Goal: Information Seeking & Learning: Learn about a topic

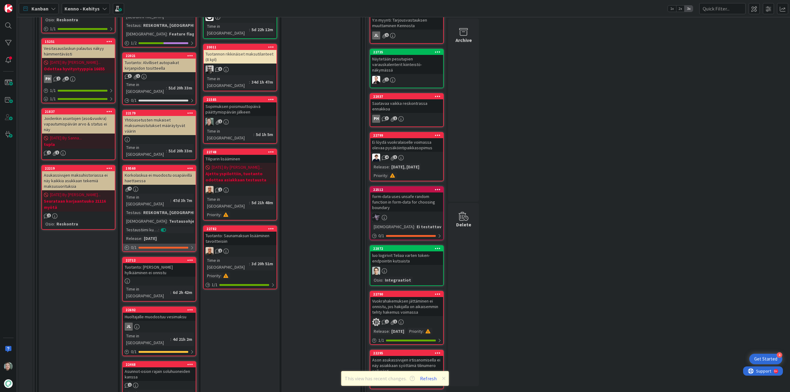
scroll to position [463, 0]
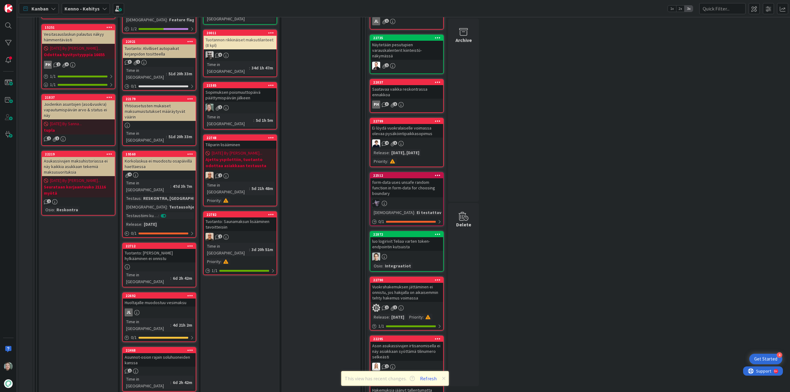
click at [169, 249] on div "Tuotanto: [PERSON_NAME] hylkääminen ei onnistu" at bounding box center [159, 256] width 73 height 14
type textarea "x"
select select "sql"
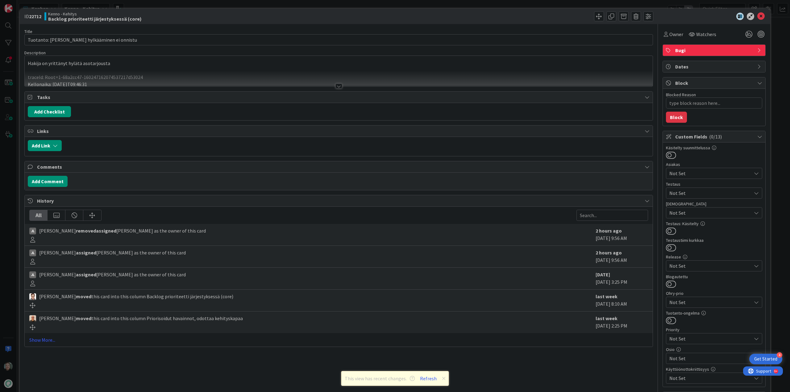
click at [335, 86] on div at bounding box center [338, 86] width 7 height 5
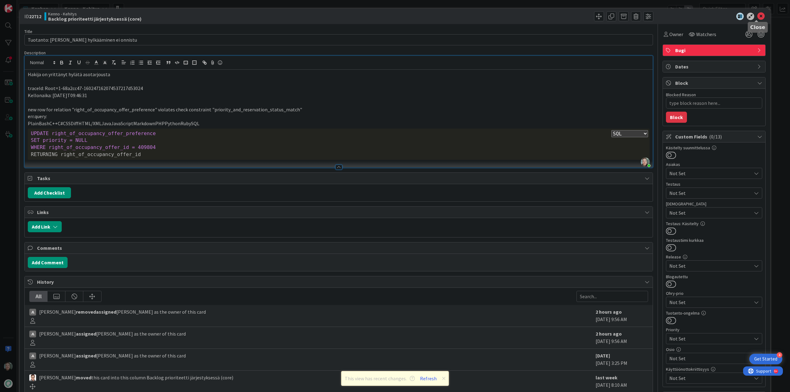
click at [757, 15] on icon at bounding box center [760, 16] width 7 height 7
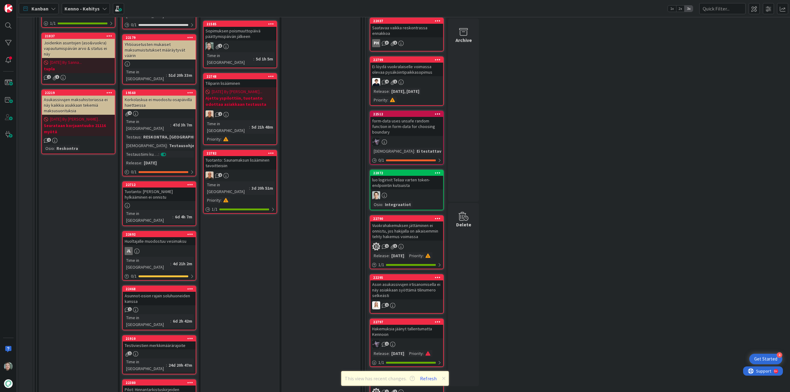
scroll to position [524, 0]
click at [181, 341] on div "Testiviestien merkkimäärärajoite" at bounding box center [159, 345] width 73 height 8
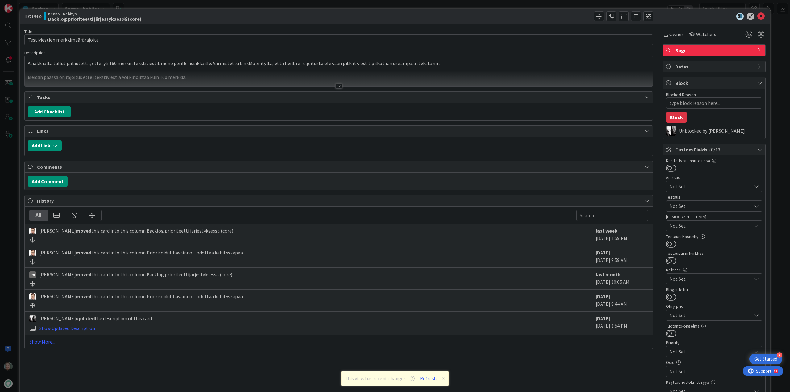
click at [339, 84] on div at bounding box center [338, 86] width 7 height 5
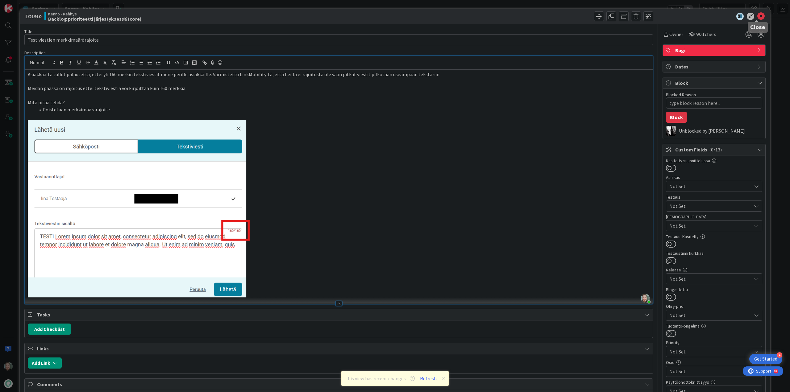
click at [757, 16] on icon at bounding box center [760, 16] width 7 height 7
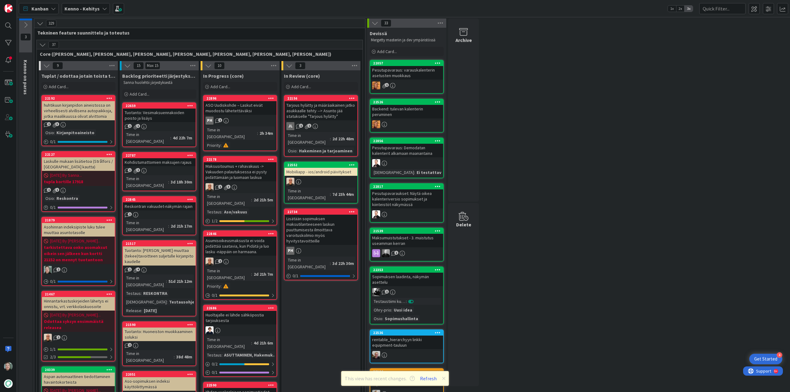
click at [91, 11] on b "Kenno - Kehitys" at bounding box center [81, 9] width 35 height 6
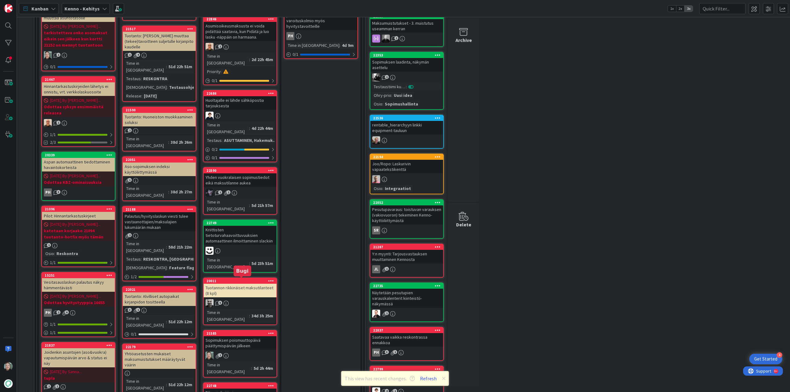
scroll to position [216, 0]
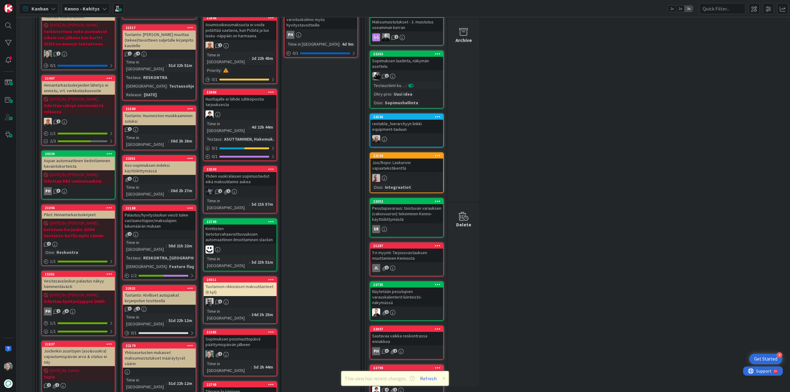
click at [252, 335] on div "Sopimuksen poismuuttopäivä päättymispäivän jälkeen" at bounding box center [240, 342] width 73 height 14
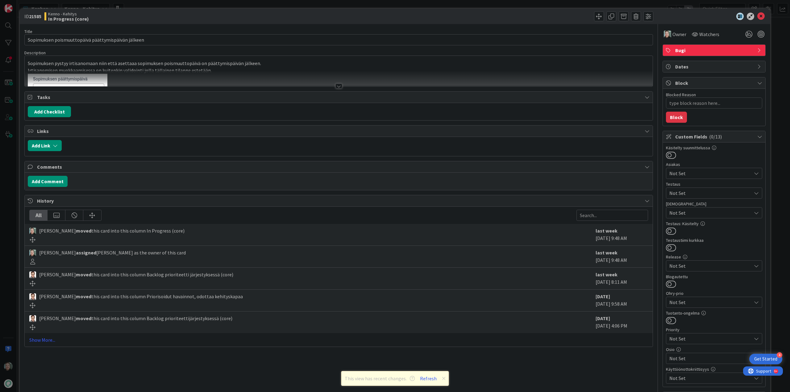
click at [336, 83] on div at bounding box center [339, 79] width 628 height 16
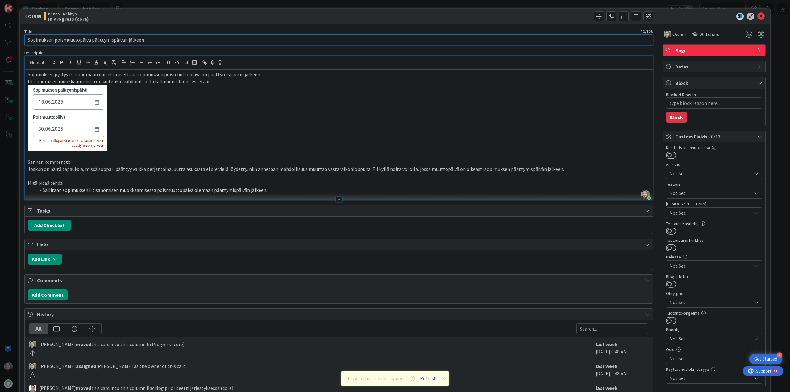
drag, startPoint x: 142, startPoint y: 39, endPoint x: 21, endPoint y: 37, distance: 120.9
click at [21, 37] on div "ID 21585 Kenno - Kehitys In Progress (core) Title 50 / 128 Sopimuksen poismuutt…" at bounding box center [395, 260] width 750 height 502
click at [234, 45] on div "Title 50 / 128 Sopimuksen poismuuttopäivä päättymispäivän jälkeen Description […" at bounding box center [338, 264] width 628 height 481
click at [245, 28] on div "Title 50 / 128 Sopimuksen poismuuttopäivä päättymispäivän jälkeen Description […" at bounding box center [338, 264] width 628 height 481
click at [375, 99] on p at bounding box center [339, 118] width 622 height 67
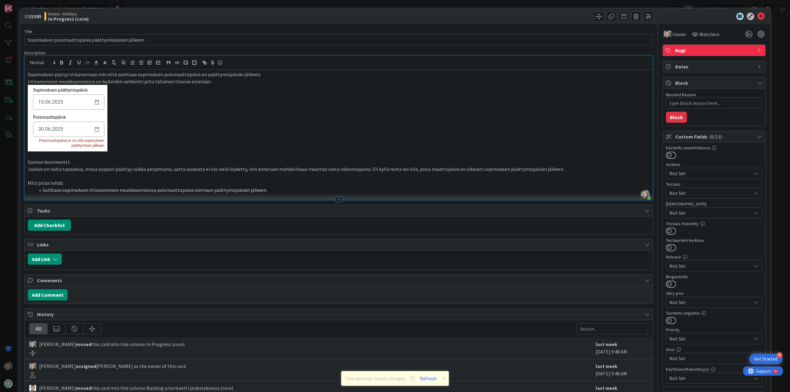
click at [284, 186] on p "Mitä pitää tehdä:" at bounding box center [339, 183] width 622 height 7
click at [283, 190] on li "Sallitaan sopimuksen irtisanomisen muokkaamisessa poismuuttopäivä olemaan päätt…" at bounding box center [342, 190] width 614 height 7
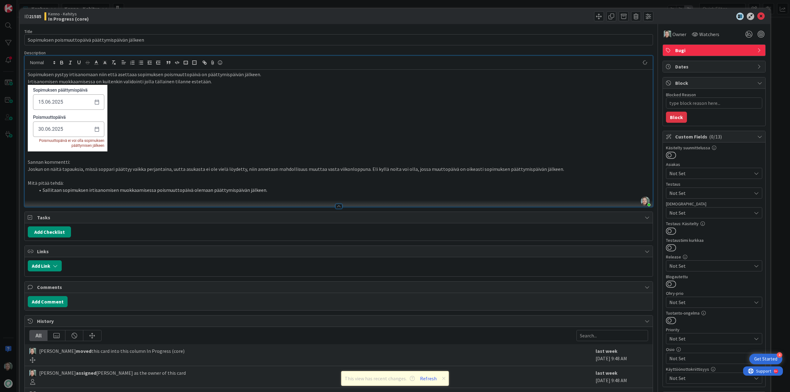
type textarea "x"
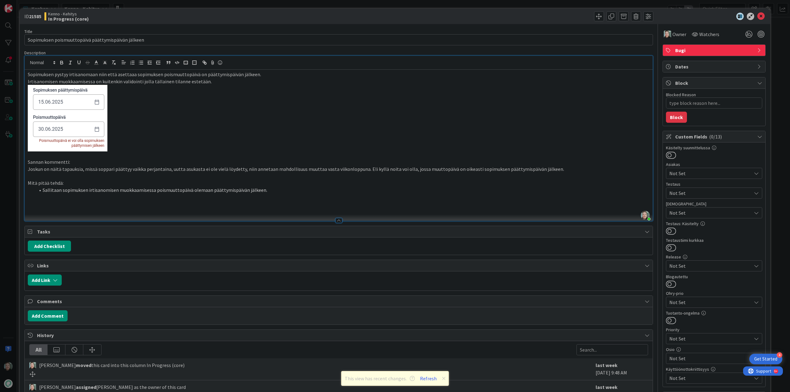
paste div
click at [757, 16] on icon at bounding box center [760, 16] width 7 height 7
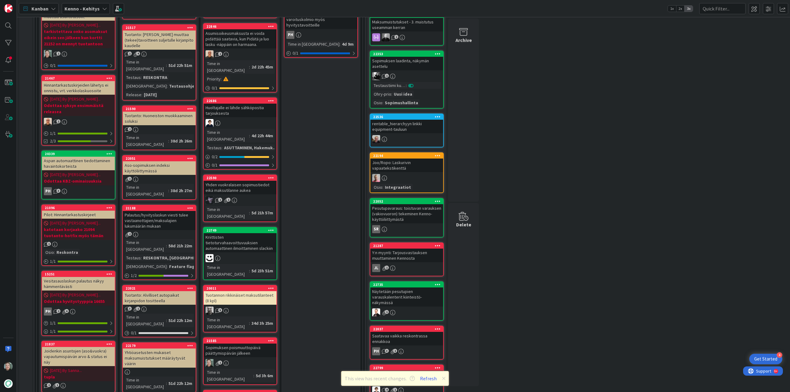
click at [237, 344] on div "Sopimuksen poismuuttopäivä päättymispäivän jälkeen" at bounding box center [240, 351] width 73 height 14
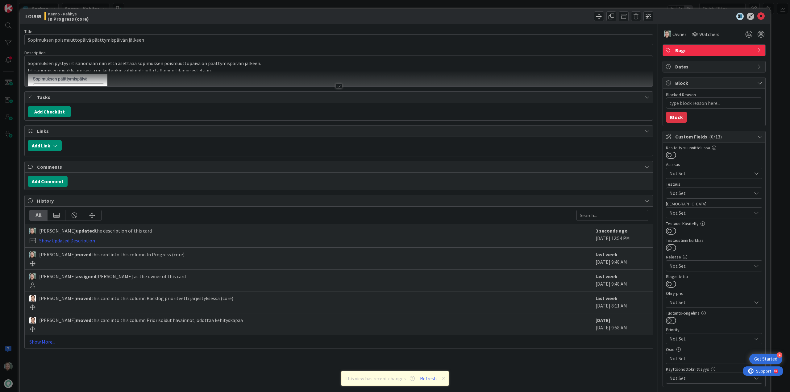
click at [335, 85] on div at bounding box center [338, 86] width 7 height 5
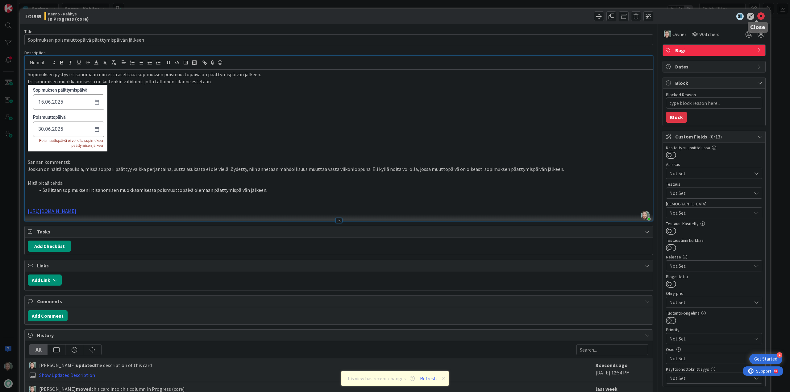
click at [757, 19] on icon at bounding box center [760, 16] width 7 height 7
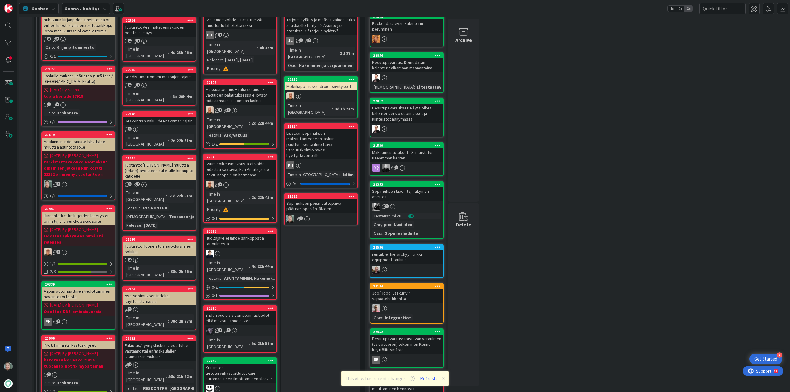
scroll to position [62, 0]
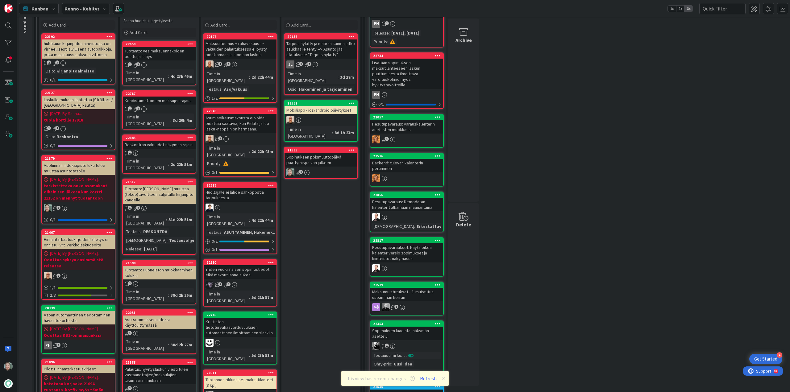
click at [162, 56] on div "Tuotanto: Vesimaksuennakoiden poisto ja lisäys" at bounding box center [159, 54] width 73 height 14
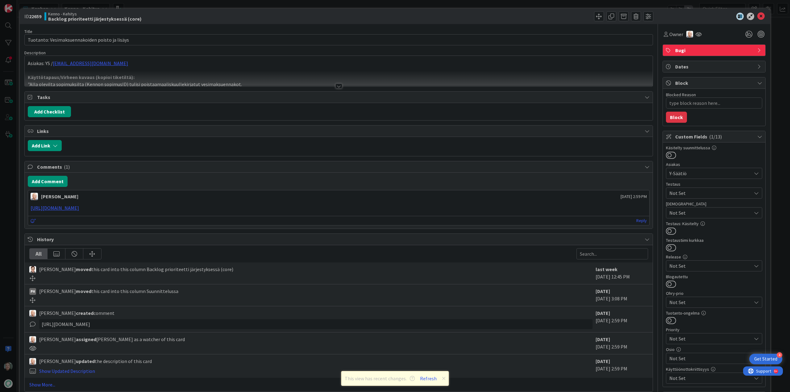
click at [339, 86] on div at bounding box center [338, 86] width 7 height 5
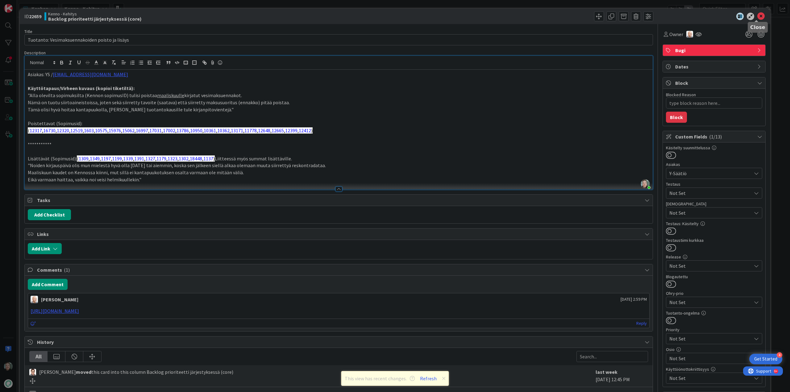
click at [757, 15] on icon at bounding box center [760, 16] width 7 height 7
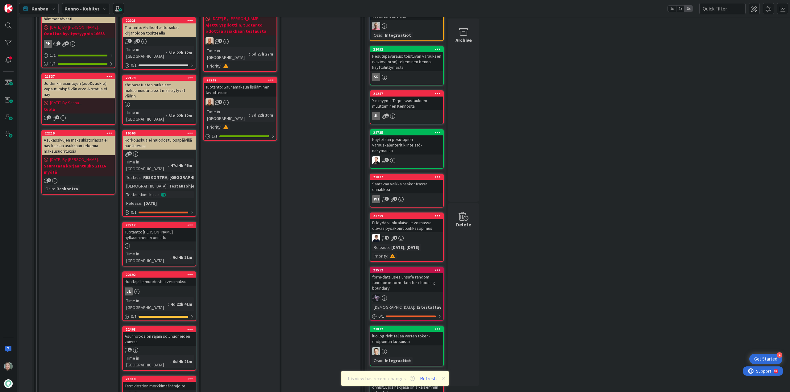
scroll to position [494, 0]
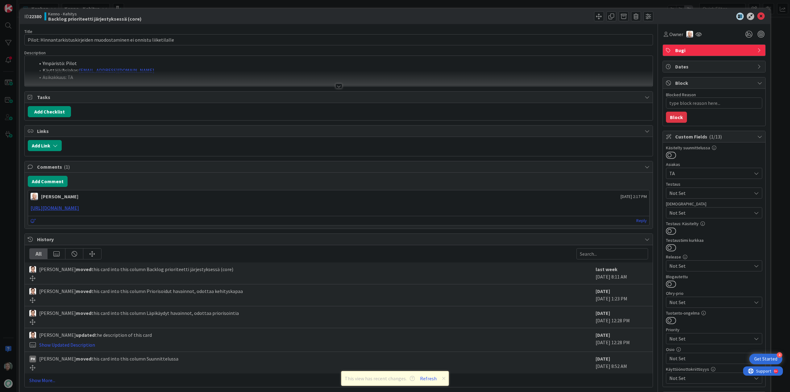
click at [335, 87] on div at bounding box center [338, 86] width 7 height 5
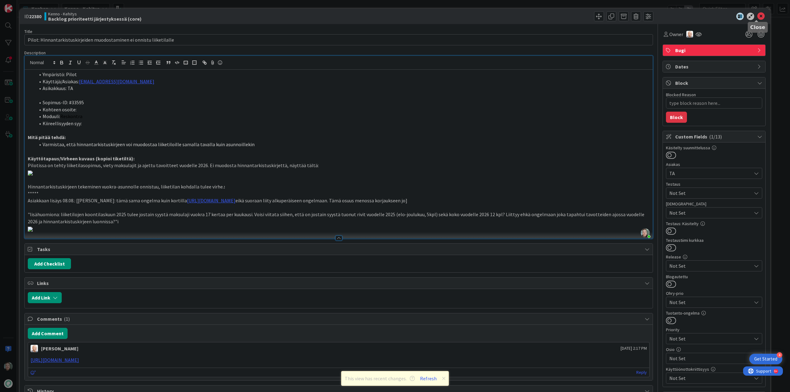
click at [757, 18] on icon at bounding box center [760, 16] width 7 height 7
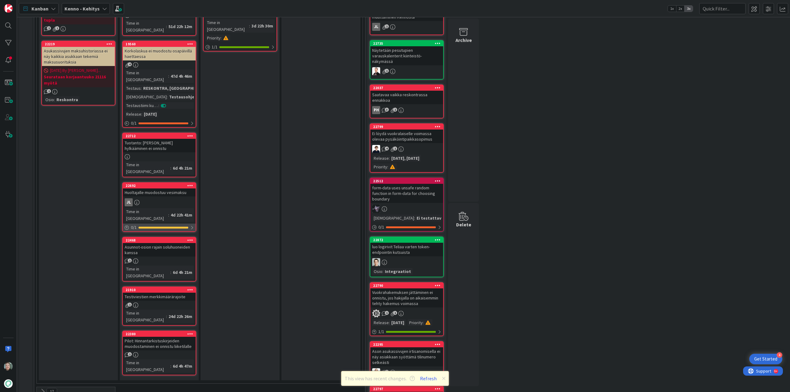
scroll to position [586, 0]
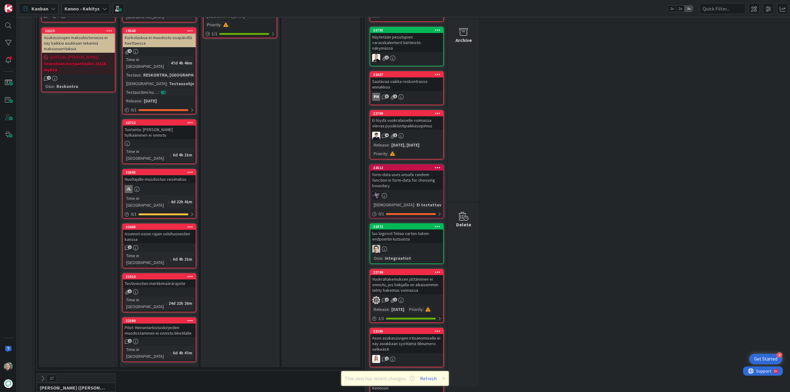
click at [168, 230] on div "Asunnot-osion rajain soluhuoneiden kanssa" at bounding box center [159, 237] width 73 height 14
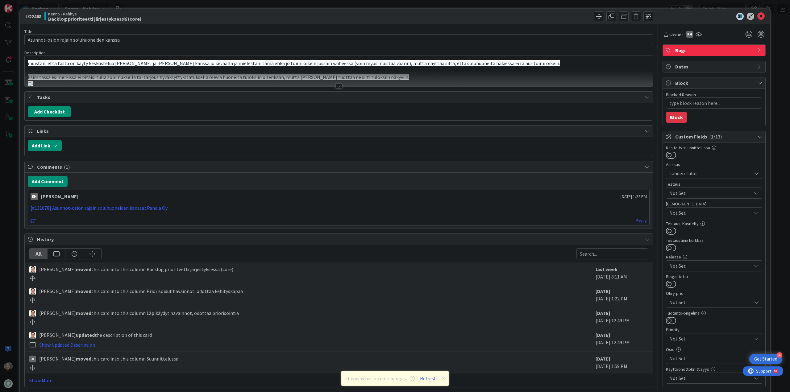
click at [336, 85] on div at bounding box center [338, 86] width 7 height 5
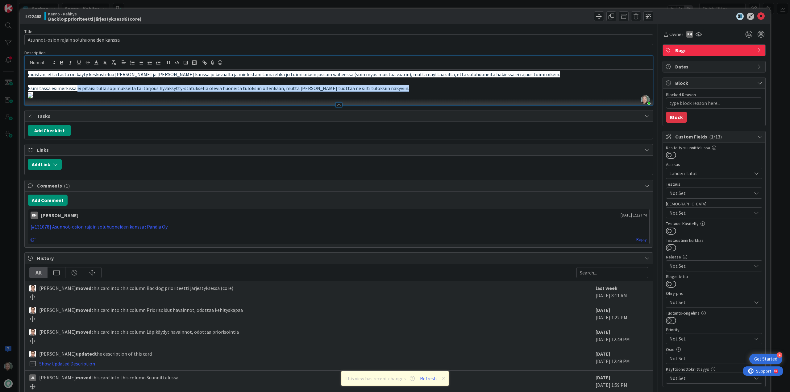
drag, startPoint x: 76, startPoint y: 88, endPoint x: 239, endPoint y: 92, distance: 162.9
click at [239, 92] on div "muistan, että tästä on käyty keskustelua [PERSON_NAME] ja [PERSON_NAME] kanssa …" at bounding box center [339, 87] width 628 height 35
click at [234, 83] on p at bounding box center [339, 81] width 622 height 7
click at [757, 17] on icon at bounding box center [760, 16] width 7 height 7
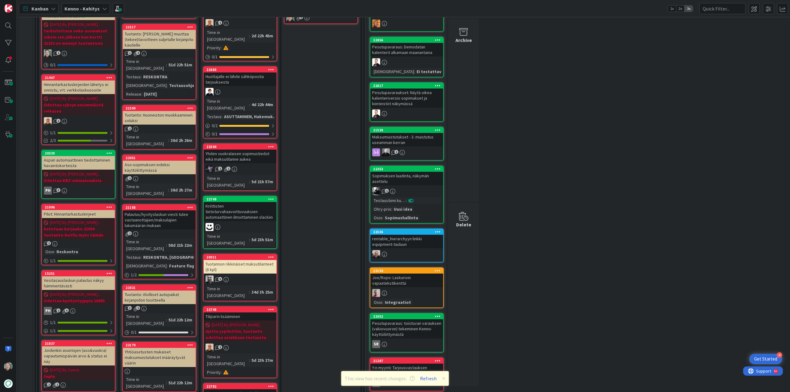
scroll to position [216, 0]
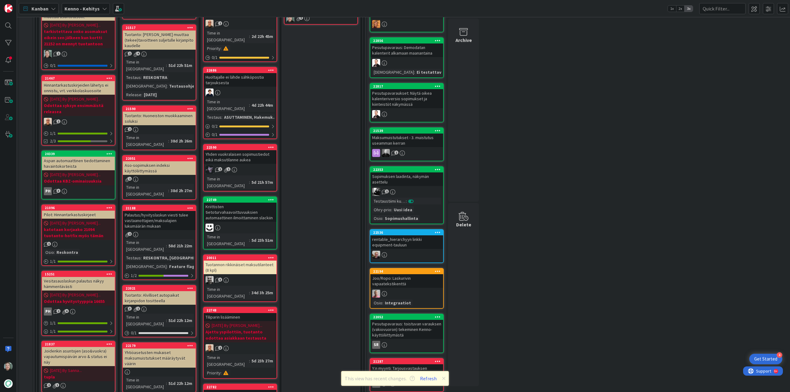
click at [164, 211] on div "Palautus/hyvityslaskun viesti tulee vastaanottajien/maksulajien lukumäärän muka…" at bounding box center [159, 220] width 73 height 19
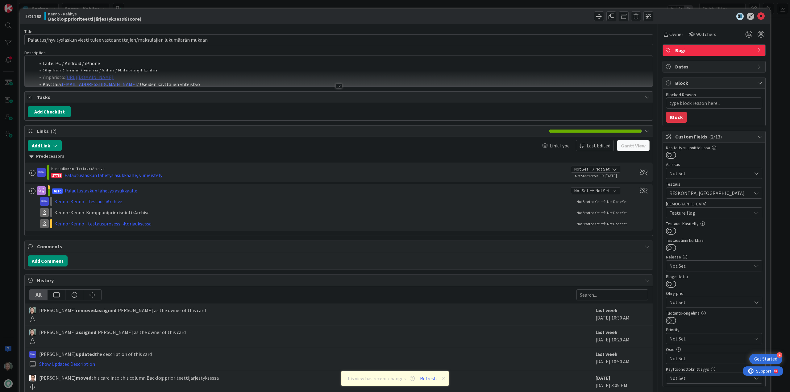
click at [339, 84] on div at bounding box center [338, 86] width 7 height 5
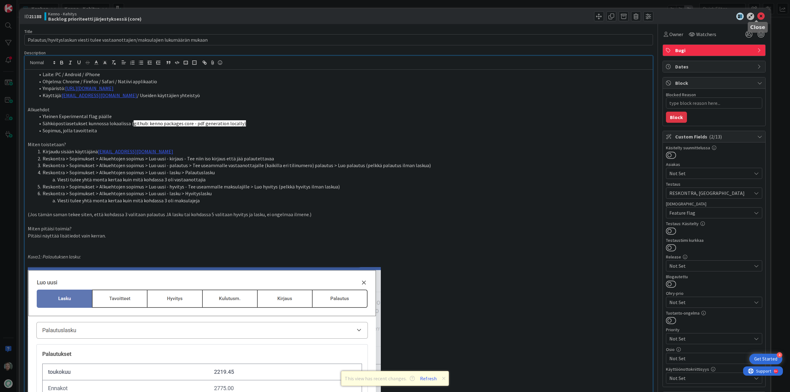
click at [757, 16] on icon at bounding box center [760, 16] width 7 height 7
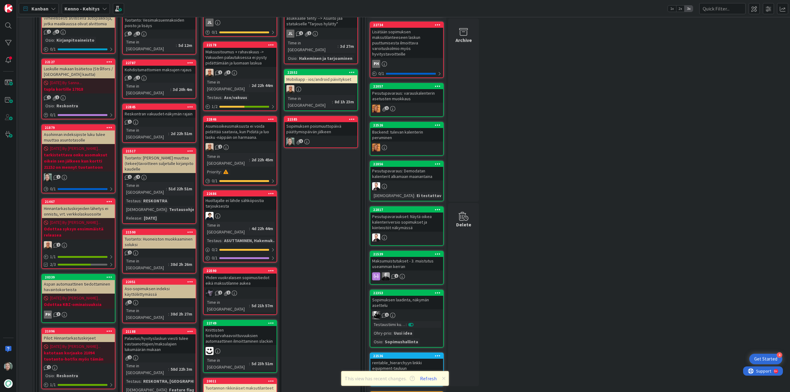
scroll to position [62, 0]
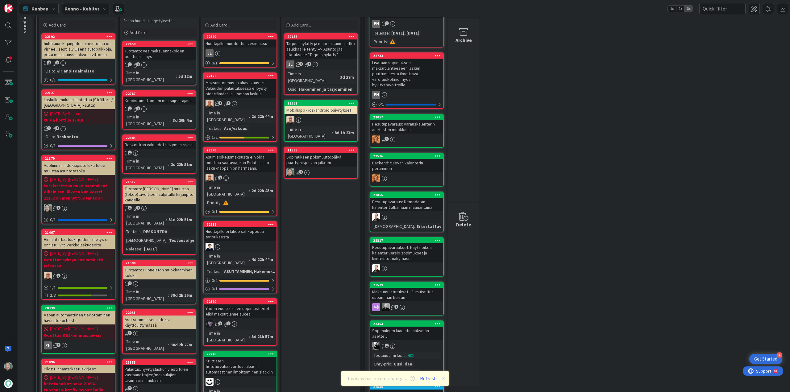
click at [173, 141] on div "Reskontran vakuudet-näkymän rajain" at bounding box center [159, 145] width 73 height 8
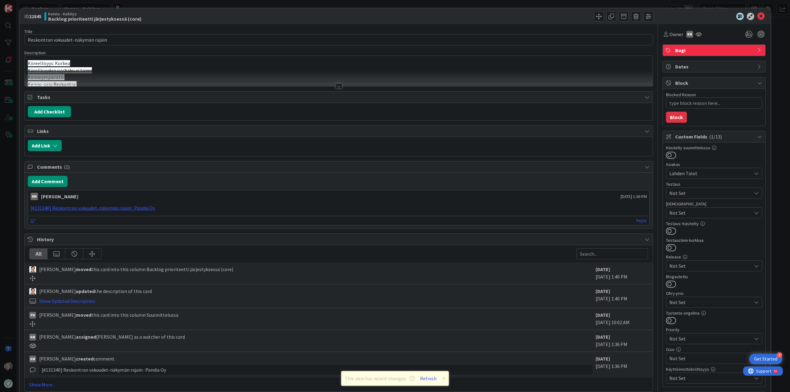
click at [339, 84] on div at bounding box center [338, 86] width 7 height 5
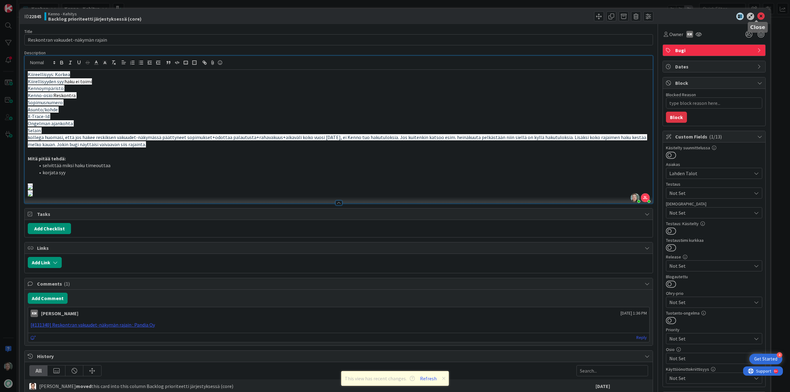
click at [757, 17] on icon at bounding box center [760, 16] width 7 height 7
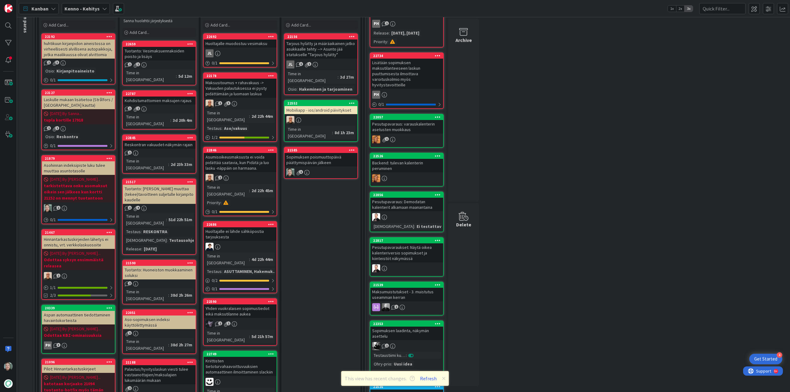
click at [182, 98] on link "22787 Kohdistumattomien maksujen rajaus 1 2 Time in Column : 3d 20h 4m" at bounding box center [159, 109] width 74 height 39
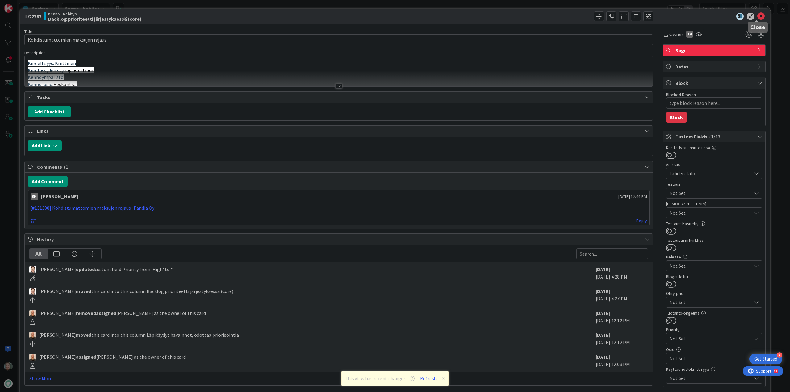
click at [757, 15] on icon at bounding box center [760, 16] width 7 height 7
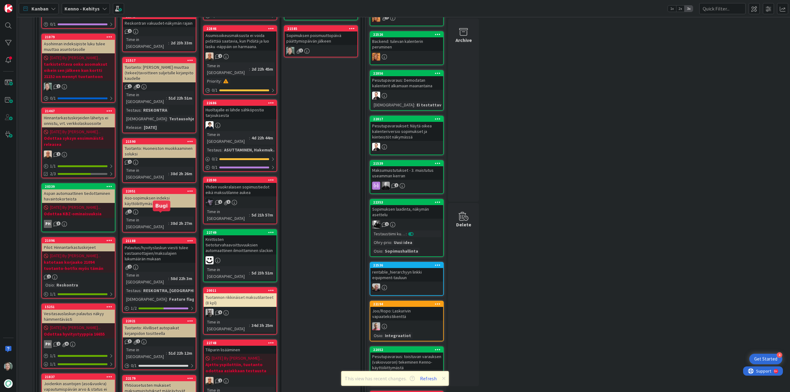
scroll to position [216, 0]
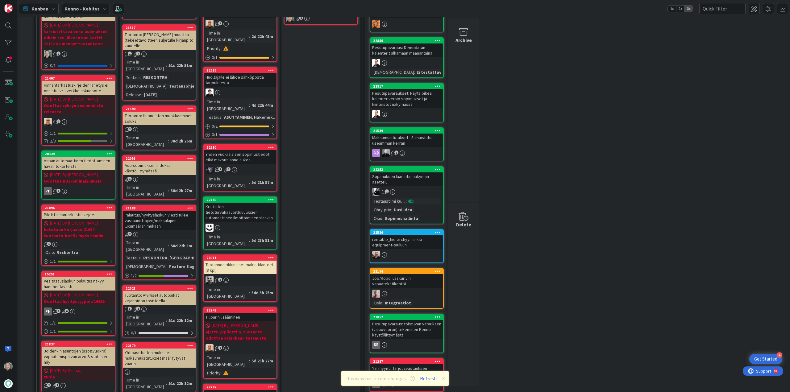
click at [161, 155] on link "22051 Aso-sopimuksen indeksi käyttöliittymässä 1 Time in Column : 38d 2h 27m" at bounding box center [159, 177] width 74 height 45
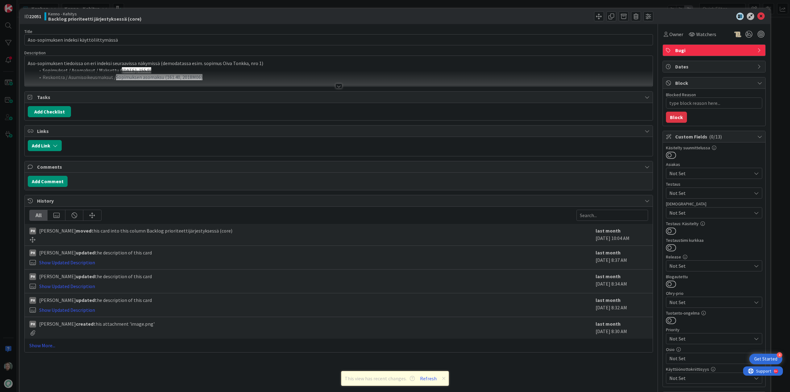
click at [337, 86] on div at bounding box center [338, 86] width 7 height 5
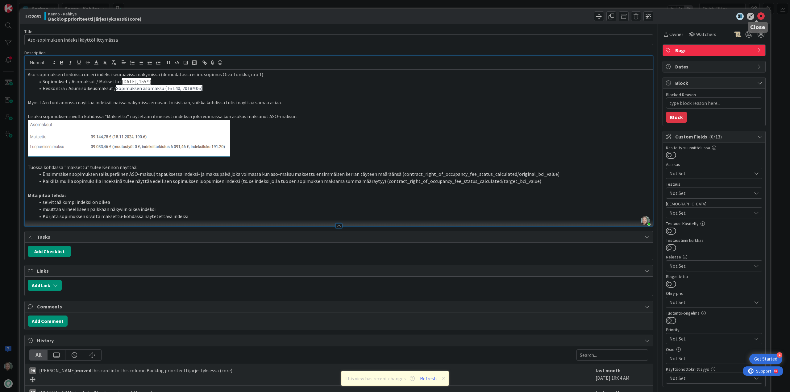
click at [757, 15] on icon at bounding box center [760, 16] width 7 height 7
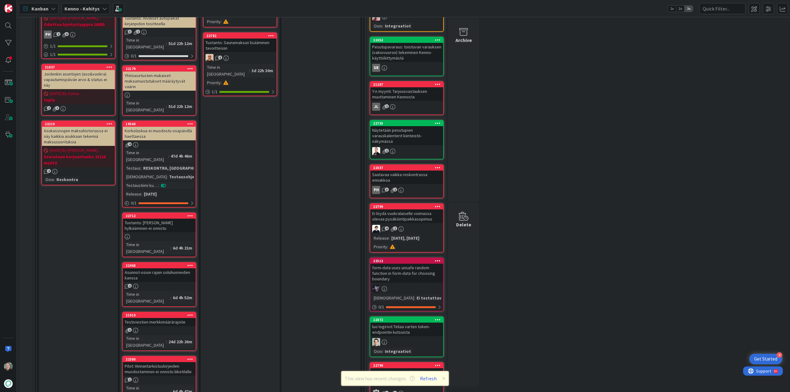
scroll to position [494, 0]
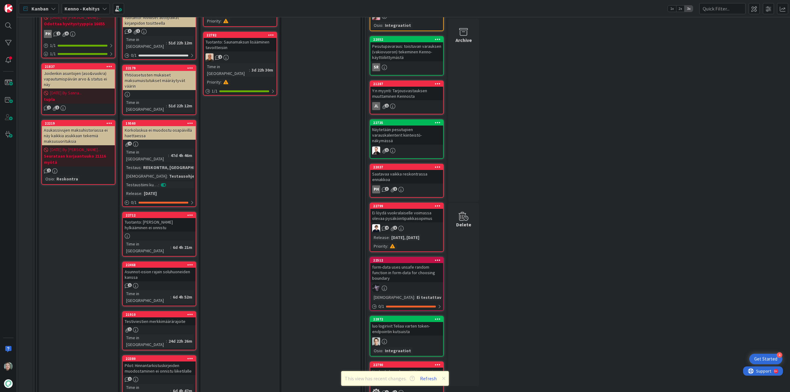
click at [173, 317] on div "Testiviestien merkkimäärärajoite" at bounding box center [159, 321] width 73 height 8
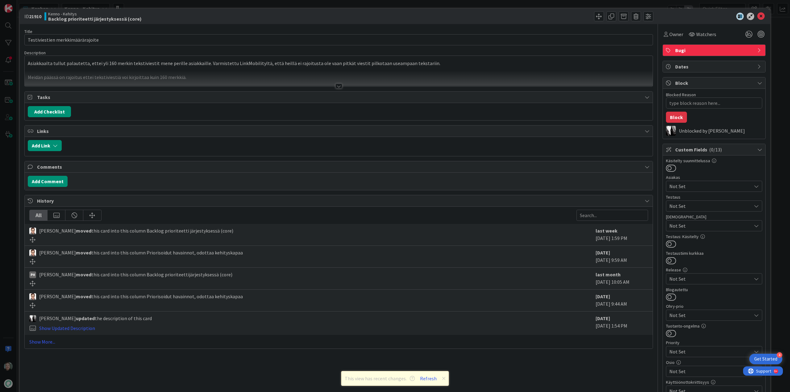
click at [337, 85] on div at bounding box center [338, 86] width 7 height 5
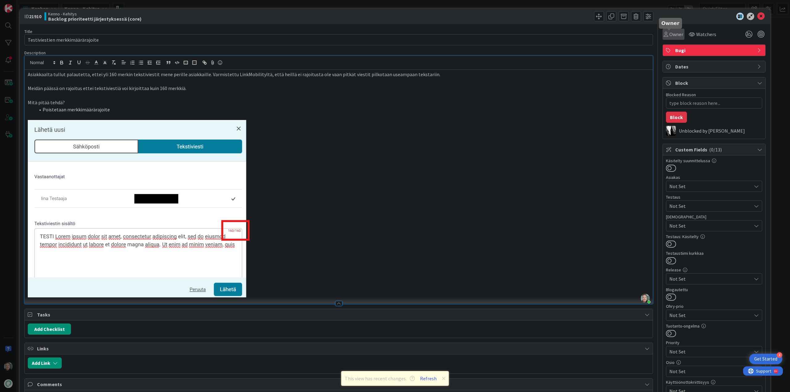
click at [673, 35] on span "Owner" at bounding box center [676, 34] width 14 height 7
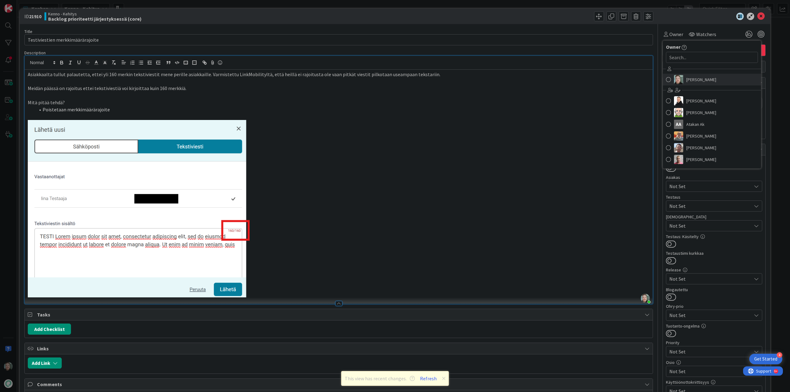
click at [698, 81] on span "[PERSON_NAME]" at bounding box center [701, 79] width 30 height 9
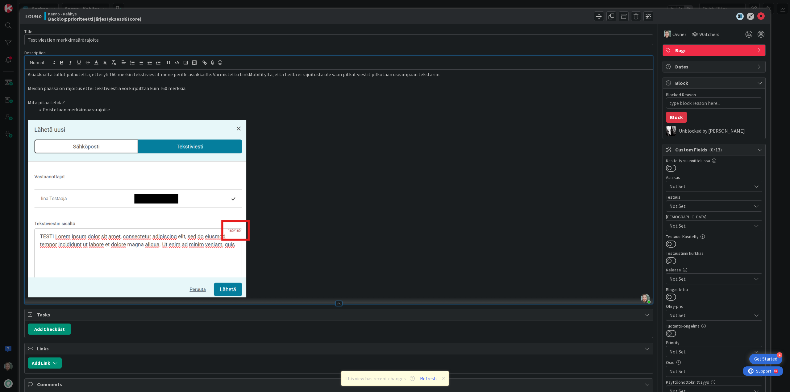
type textarea "x"
click at [757, 14] on icon at bounding box center [760, 16] width 7 height 7
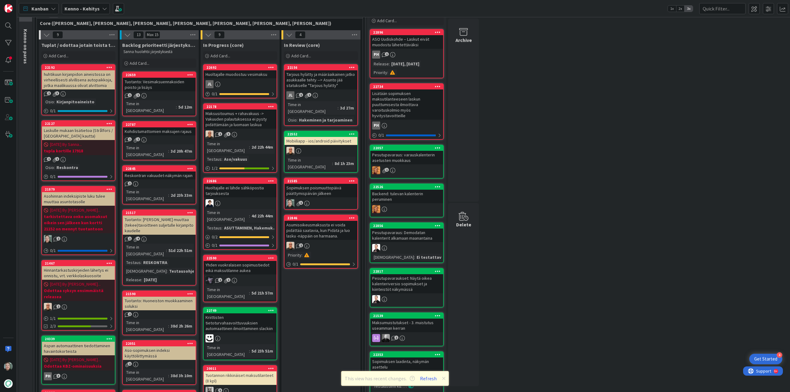
scroll to position [62, 0]
